Goal: Task Accomplishment & Management: Complete application form

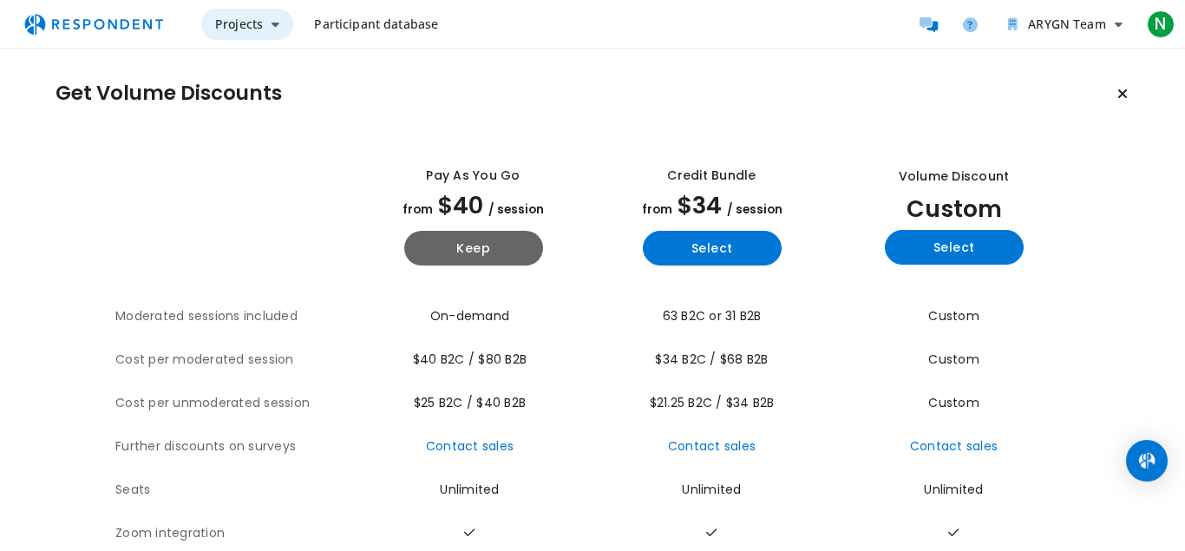
click at [272, 25] on icon "Main navigation" at bounding box center [276, 24] width 8 height 12
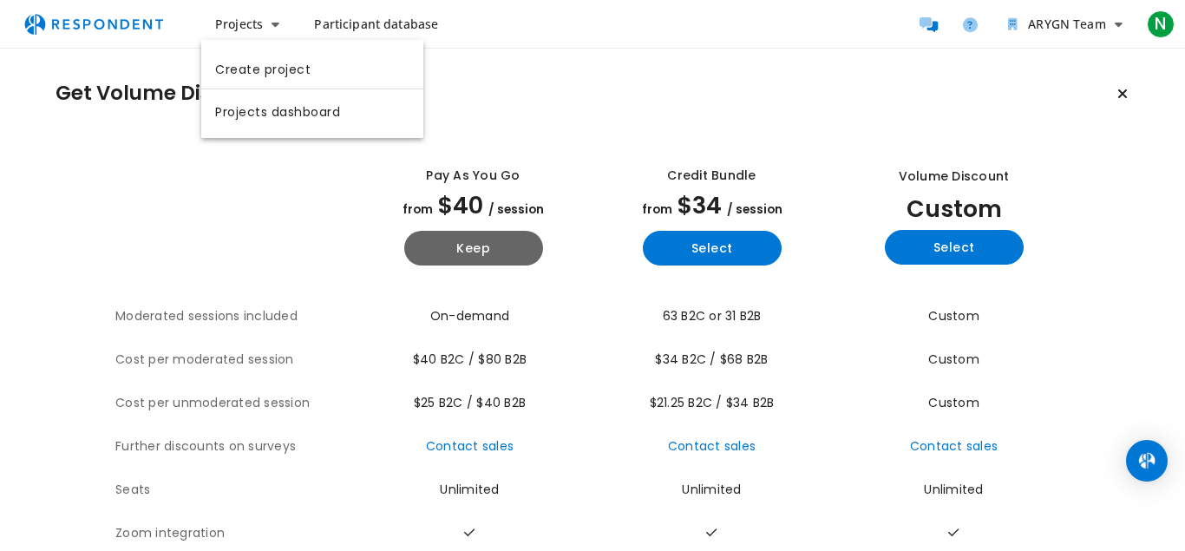
click at [1166, 25] on md-backdrop at bounding box center [592, 275] width 1185 height 551
click at [1164, 25] on span "N" at bounding box center [1161, 24] width 28 height 28
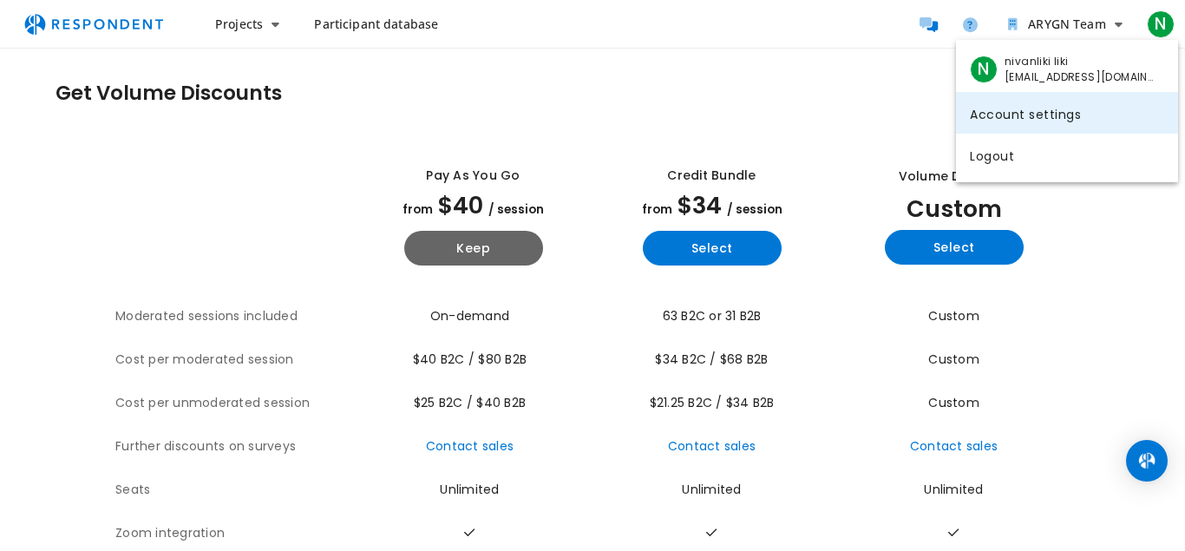
click at [1023, 111] on link "Account settings" at bounding box center [1067, 113] width 222 height 42
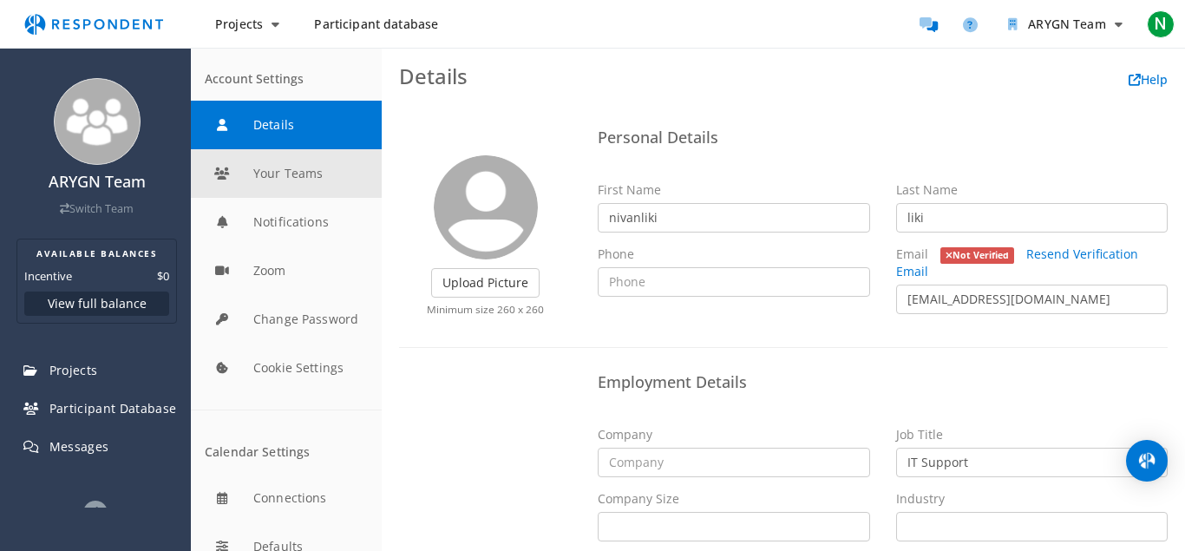
click at [306, 174] on button "Your Teams" at bounding box center [286, 173] width 191 height 49
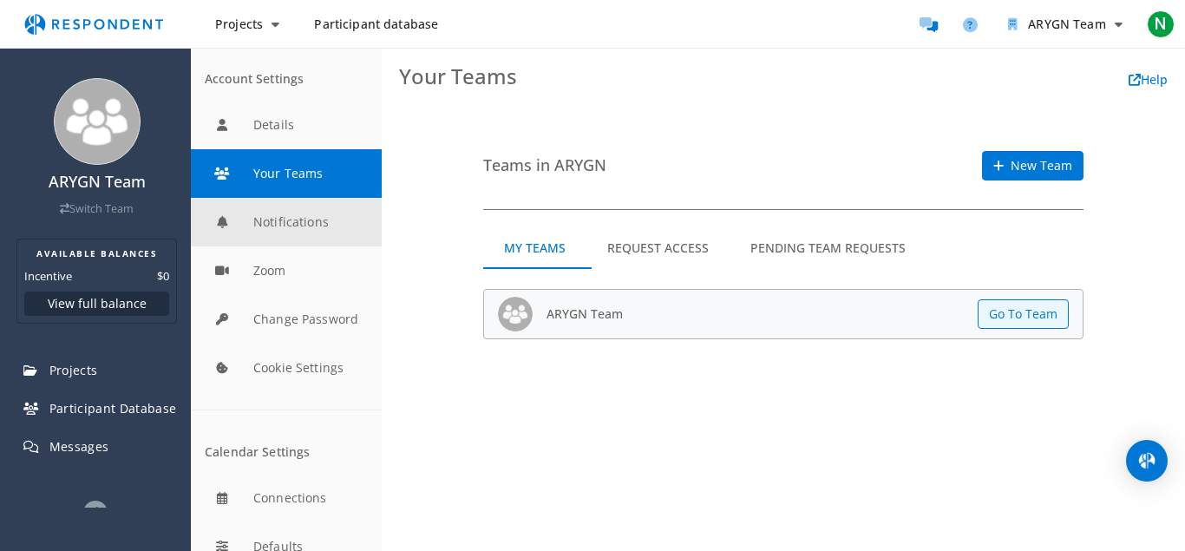
click at [308, 220] on button "Notifications" at bounding box center [286, 222] width 191 height 49
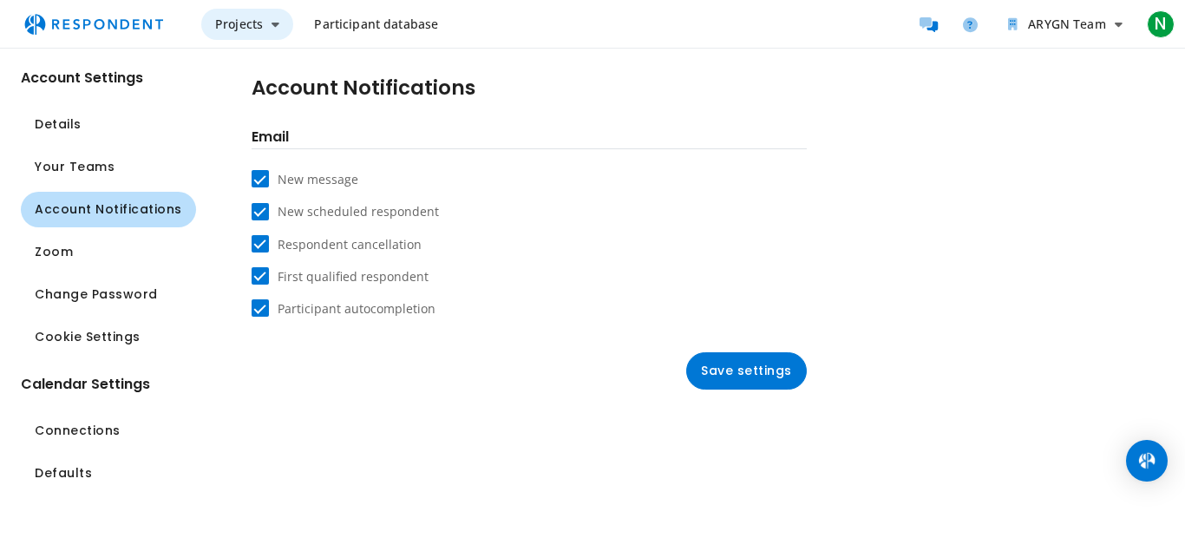
click at [242, 17] on span "Projects" at bounding box center [239, 24] width 48 height 16
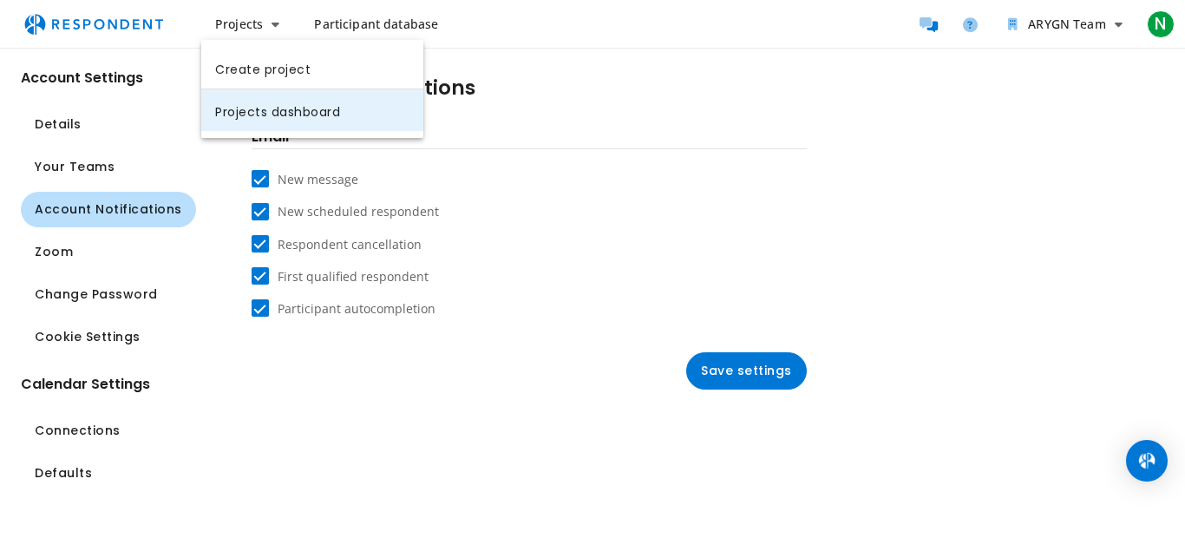
click at [331, 108] on link "Projects dashboard" at bounding box center [312, 110] width 222 height 42
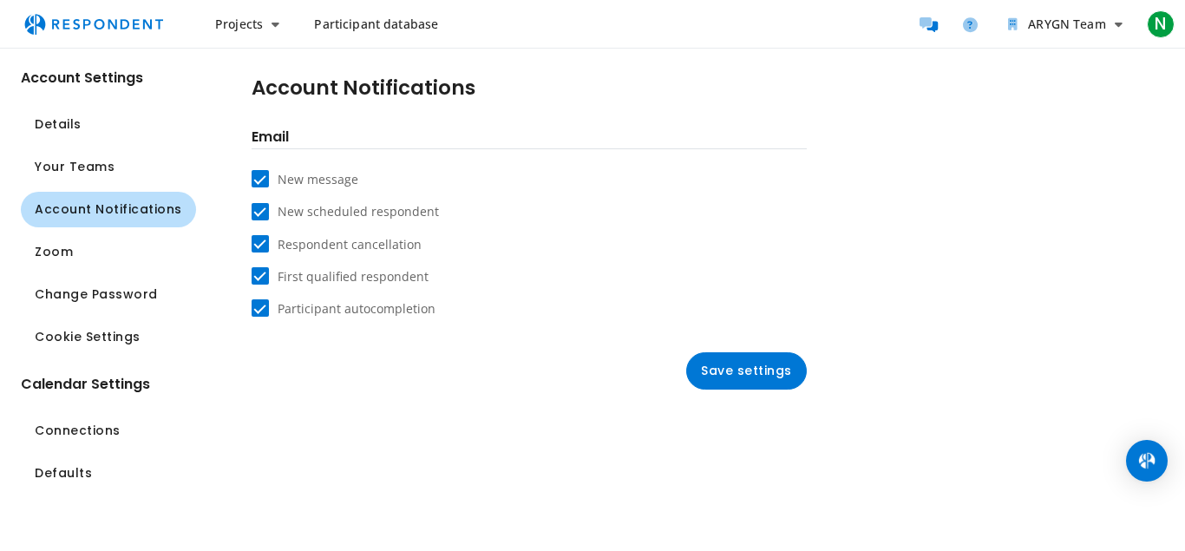
click at [97, 21] on img "Main navigation" at bounding box center [94, 24] width 160 height 33
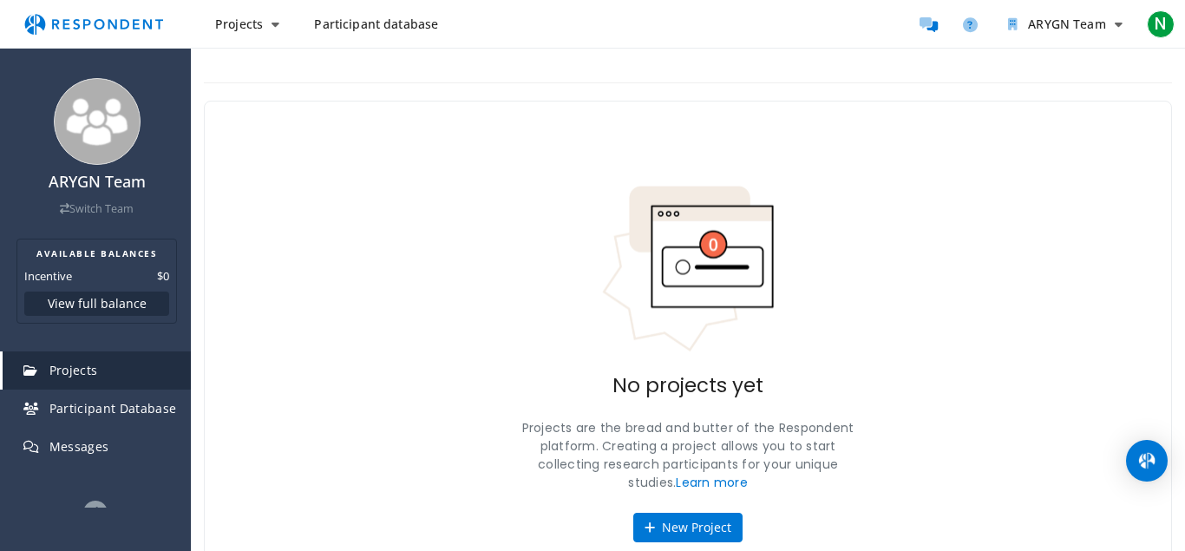
click at [375, 23] on span "Participant database" at bounding box center [376, 24] width 124 height 16
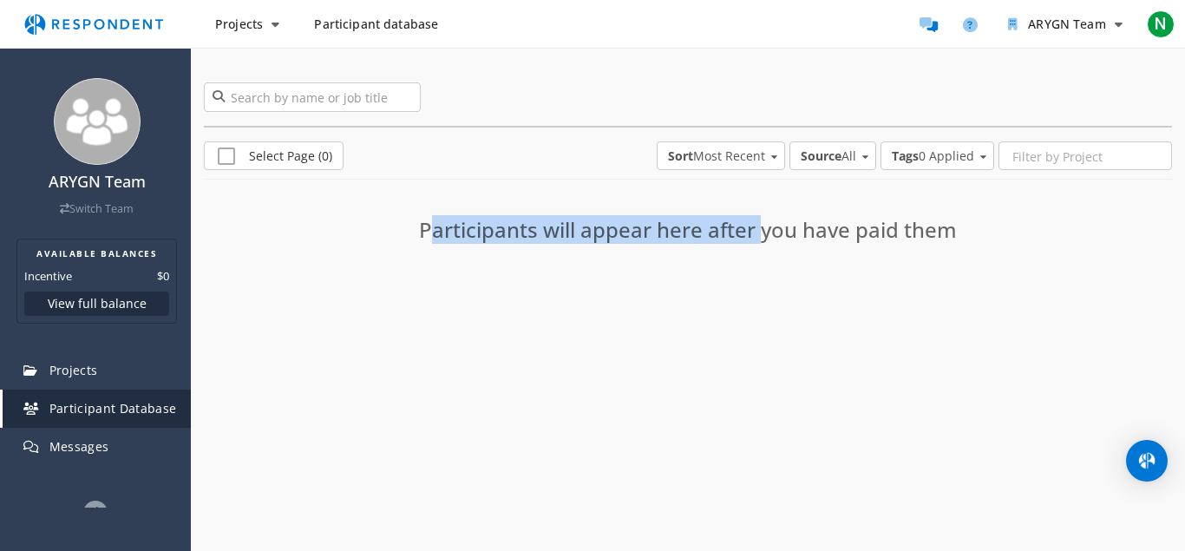
drag, startPoint x: 420, startPoint y: 228, endPoint x: 753, endPoint y: 229, distance: 333.3
click at [753, 229] on h3 "Participants will appear here after you have paid them" at bounding box center [688, 230] width 594 height 23
click at [375, 25] on span "Participant database" at bounding box center [376, 24] width 124 height 16
click at [87, 22] on img "Main navigation" at bounding box center [94, 24] width 160 height 33
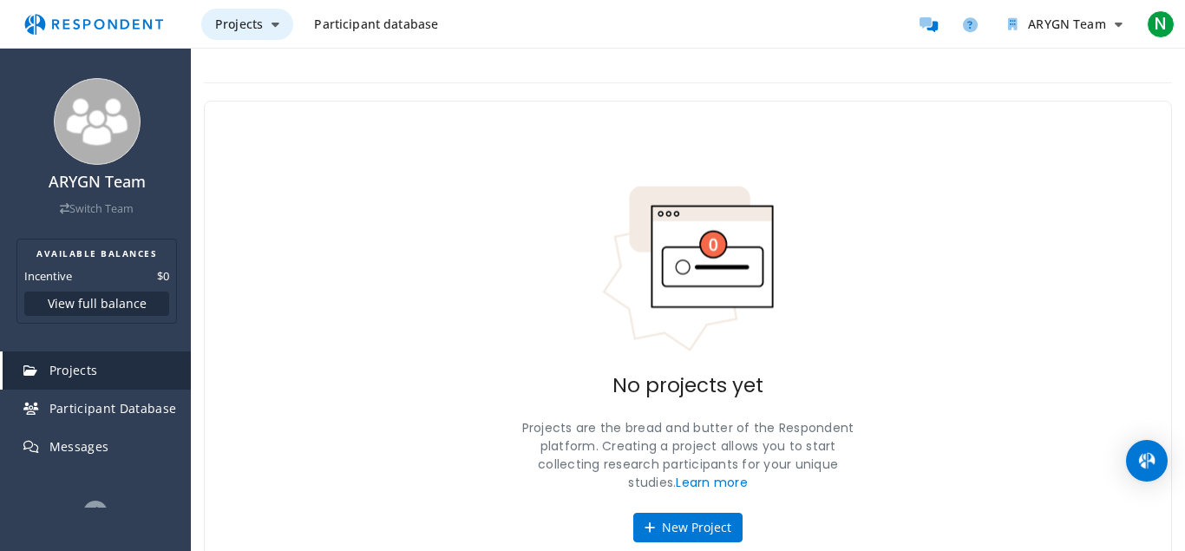
click at [267, 28] on button "Projects" at bounding box center [247, 24] width 92 height 31
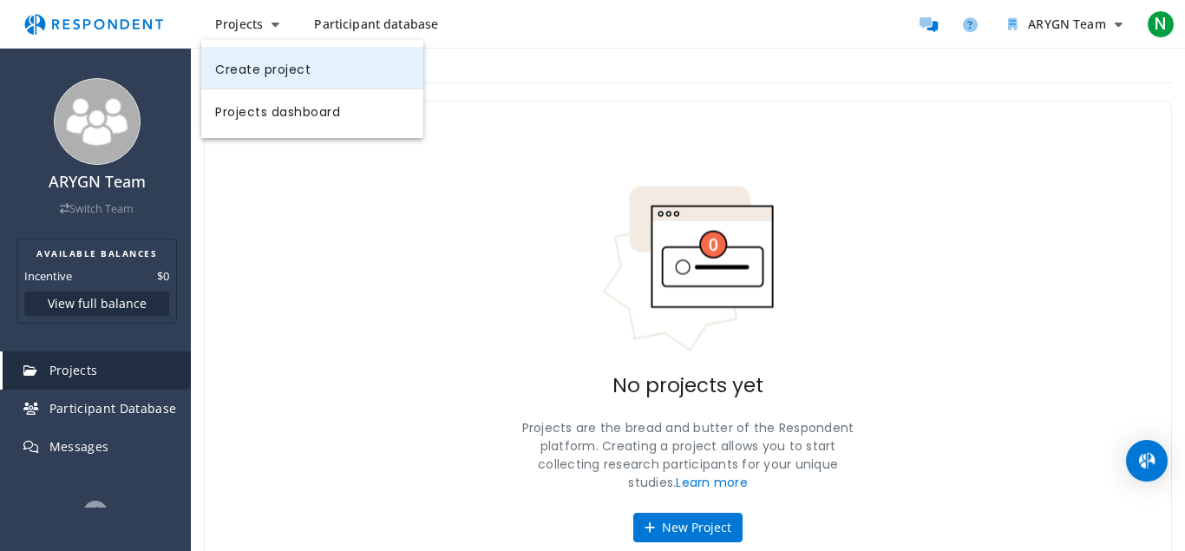
click at [284, 69] on link "Create project" at bounding box center [312, 68] width 222 height 42
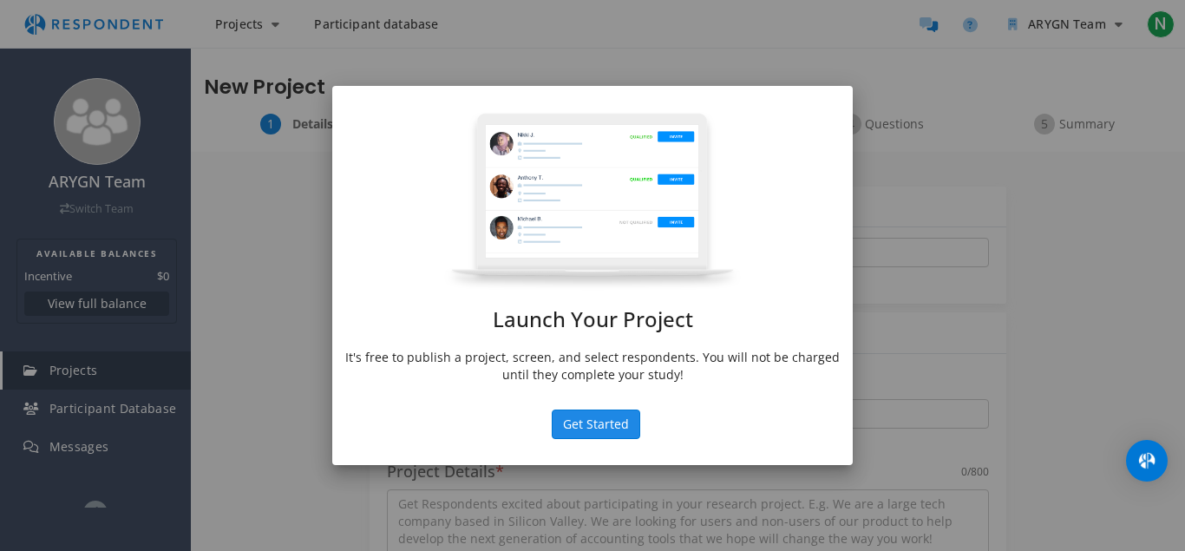
click at [590, 421] on button "Get Started" at bounding box center [596, 425] width 89 height 30
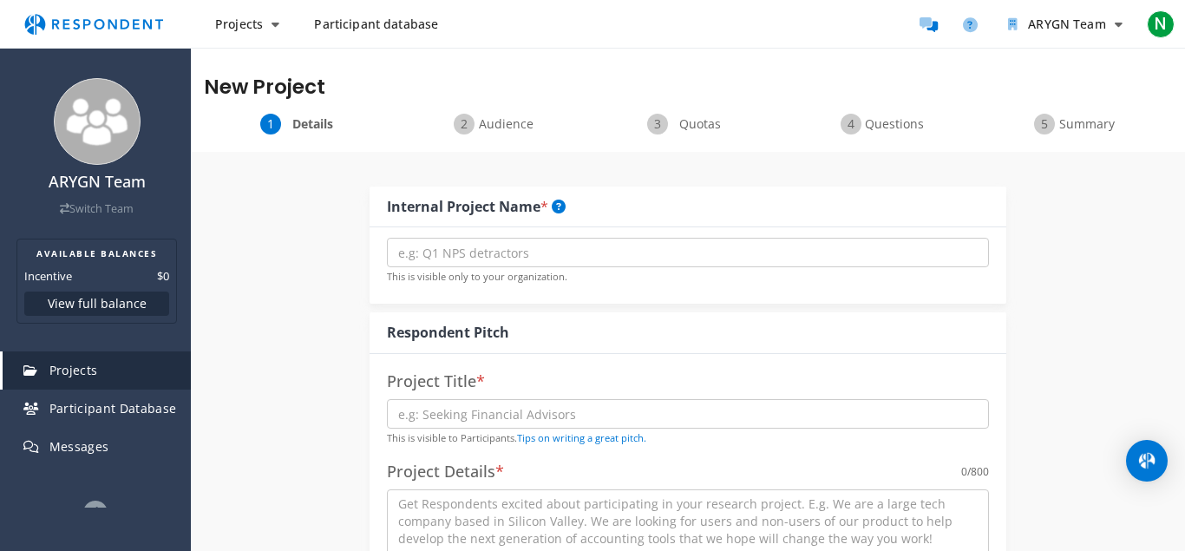
drag, startPoint x: 386, startPoint y: 204, endPoint x: 541, endPoint y: 209, distance: 154.6
click at [541, 209] on div "Internal Project Name *" at bounding box center [688, 208] width 637 height 42
copy div "Internal Project Name"
paste input "Project Voyager"
type input "Project Voyager"
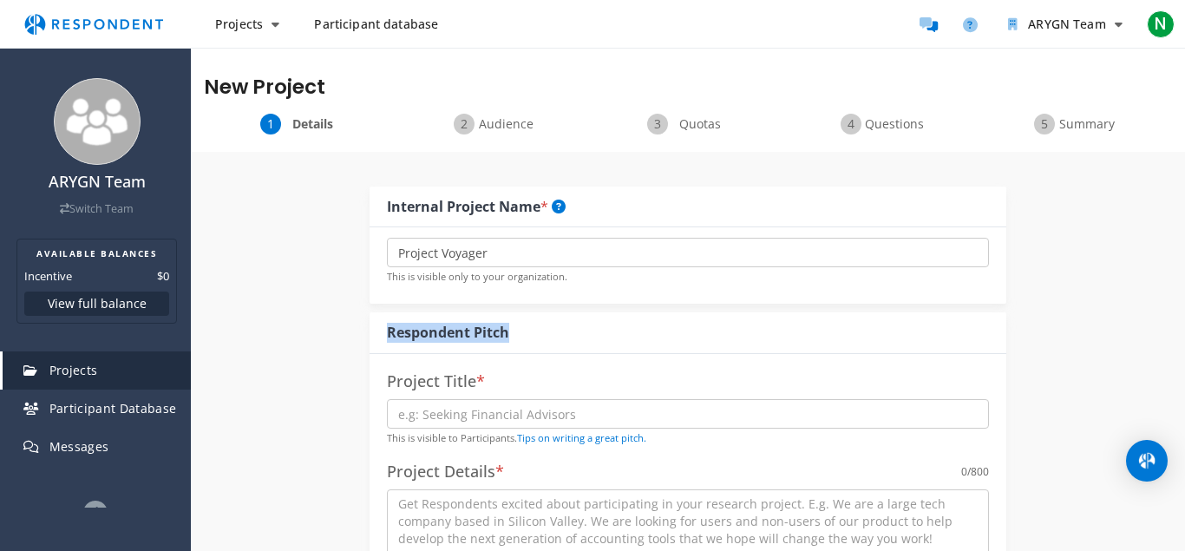
drag, startPoint x: 518, startPoint y: 328, endPoint x: 378, endPoint y: 332, distance: 140.6
click at [378, 332] on div "Respondent Pitch" at bounding box center [688, 333] width 637 height 42
copy div "Respondent Pitch"
click at [1159, 24] on span "N" at bounding box center [1161, 24] width 28 height 28
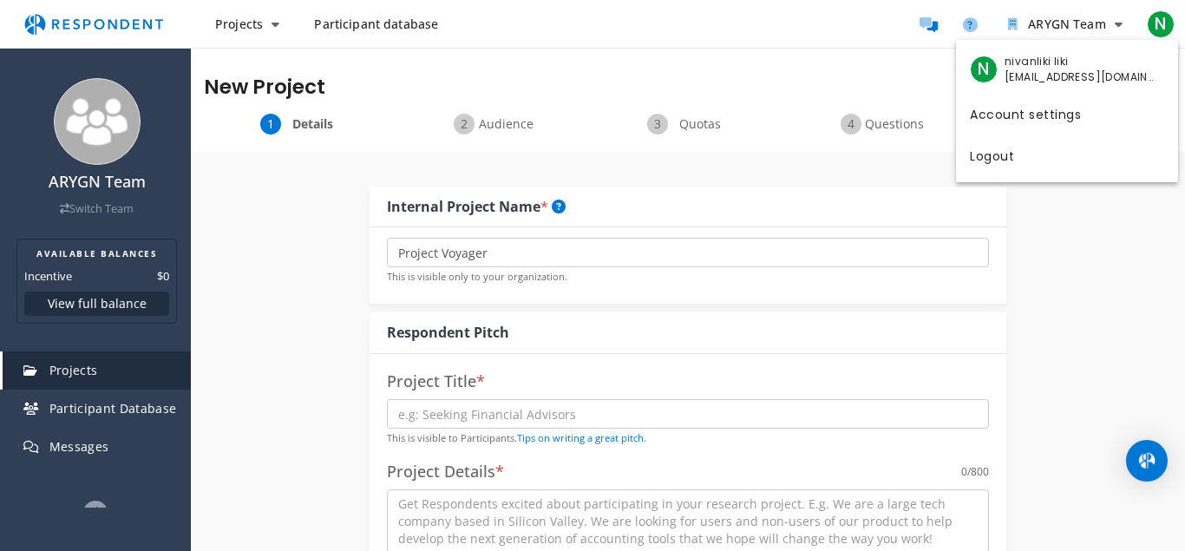
click at [307, 312] on md-backdrop at bounding box center [592, 275] width 1185 height 551
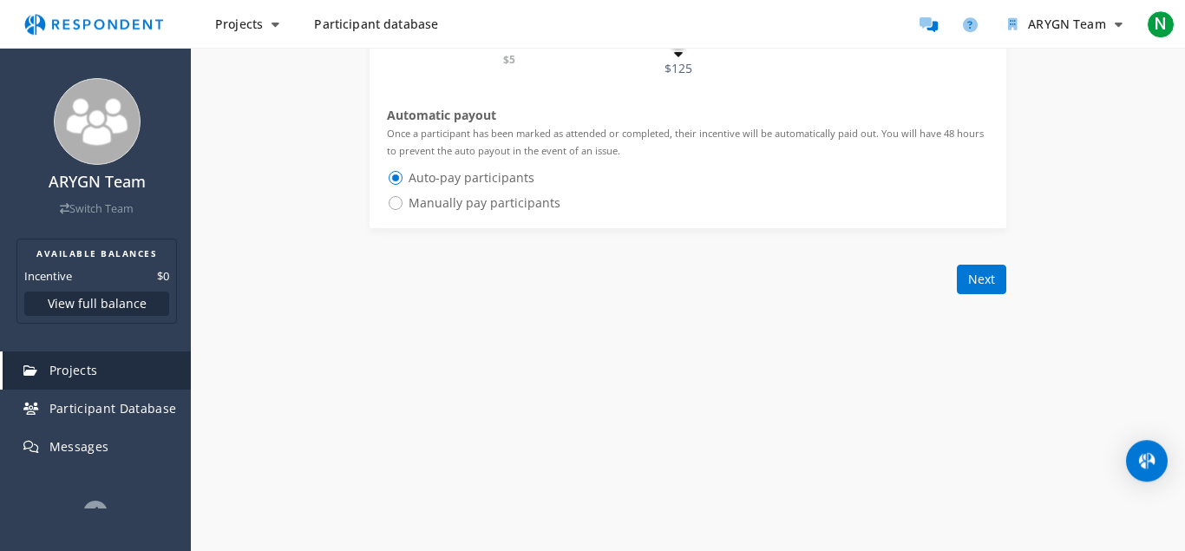
scroll to position [1119, 0]
